Goal: Task Accomplishment & Management: Complete application form

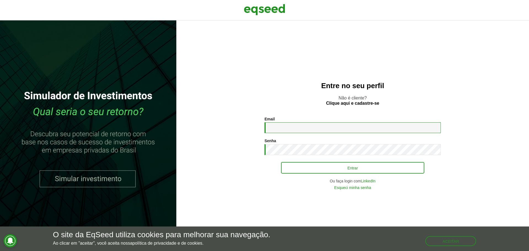
type input "**********"
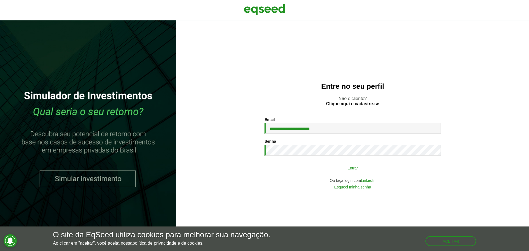
click at [314, 166] on button "Entrar" at bounding box center [352, 168] width 143 height 10
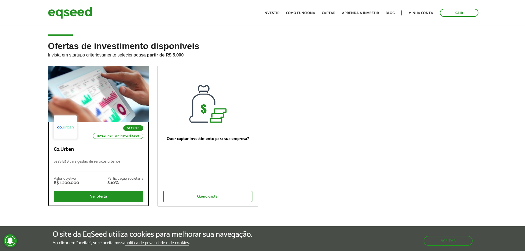
click at [126, 96] on div at bounding box center [98, 94] width 121 height 68
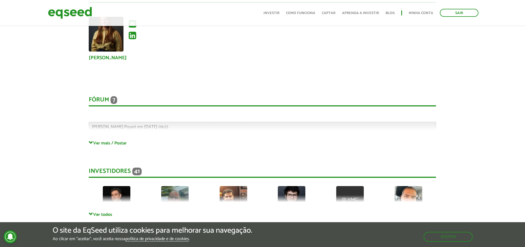
scroll to position [1389, 0]
